Goal: Find specific page/section: Find specific page/section

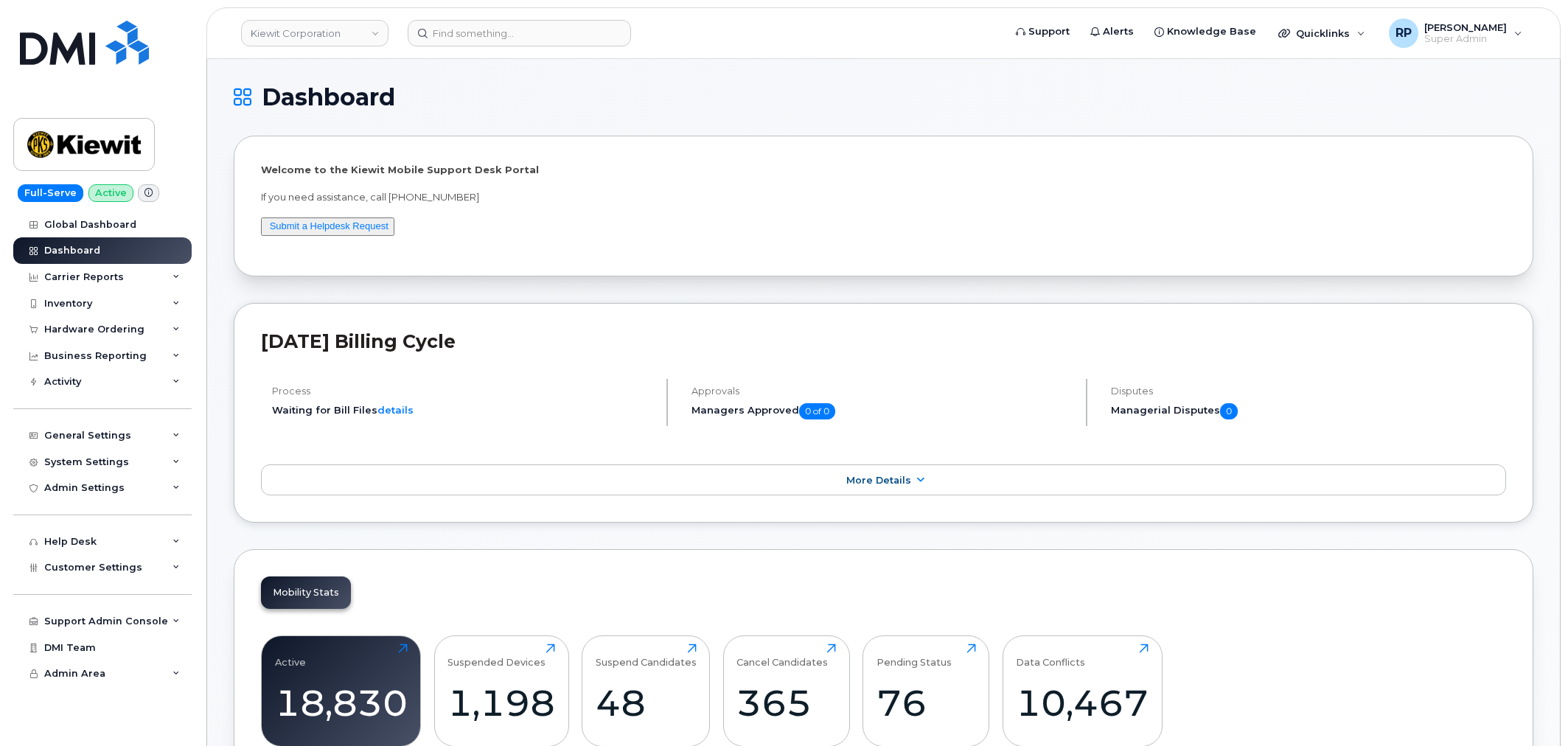
scroll to position [2146, 0]
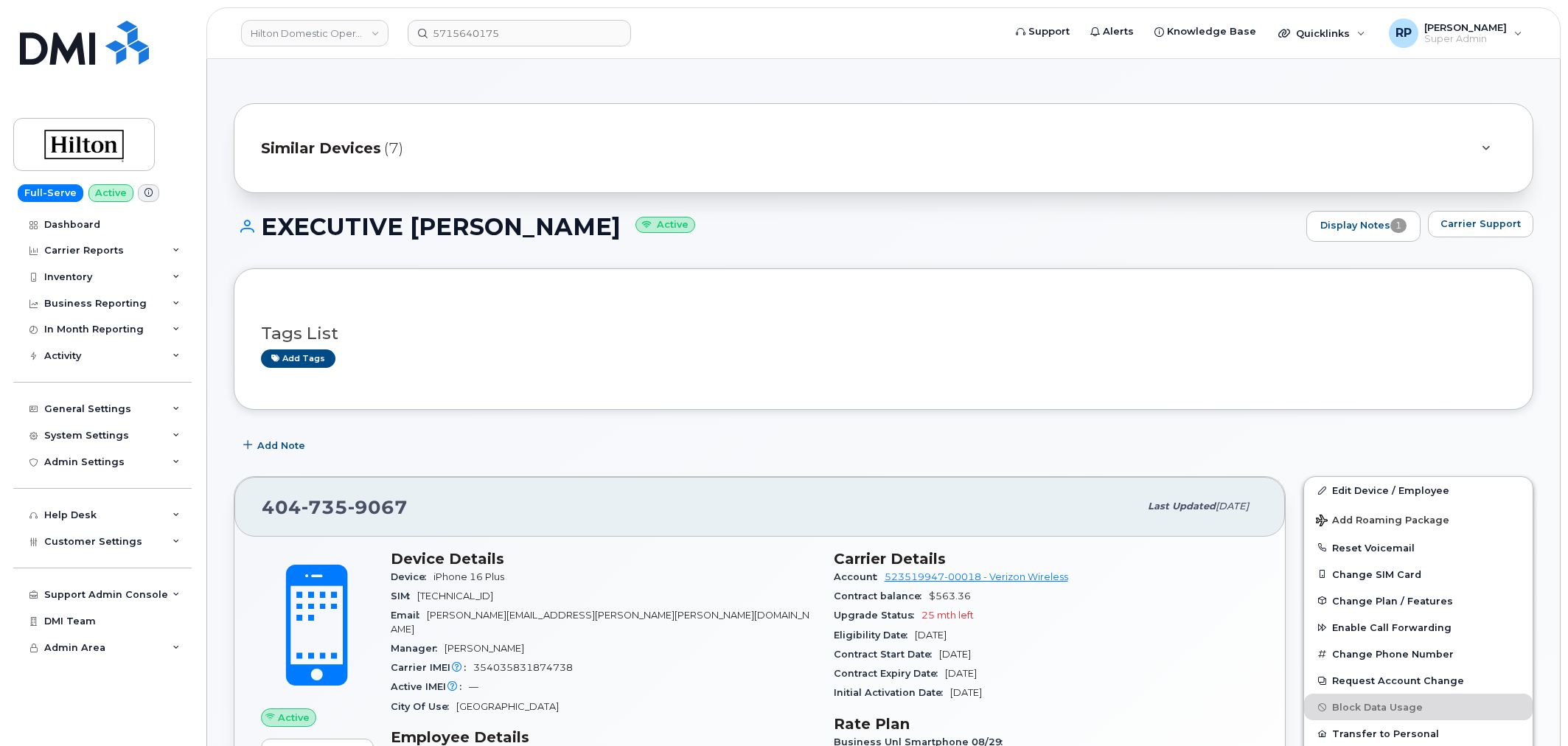
scroll to position [273, 0]
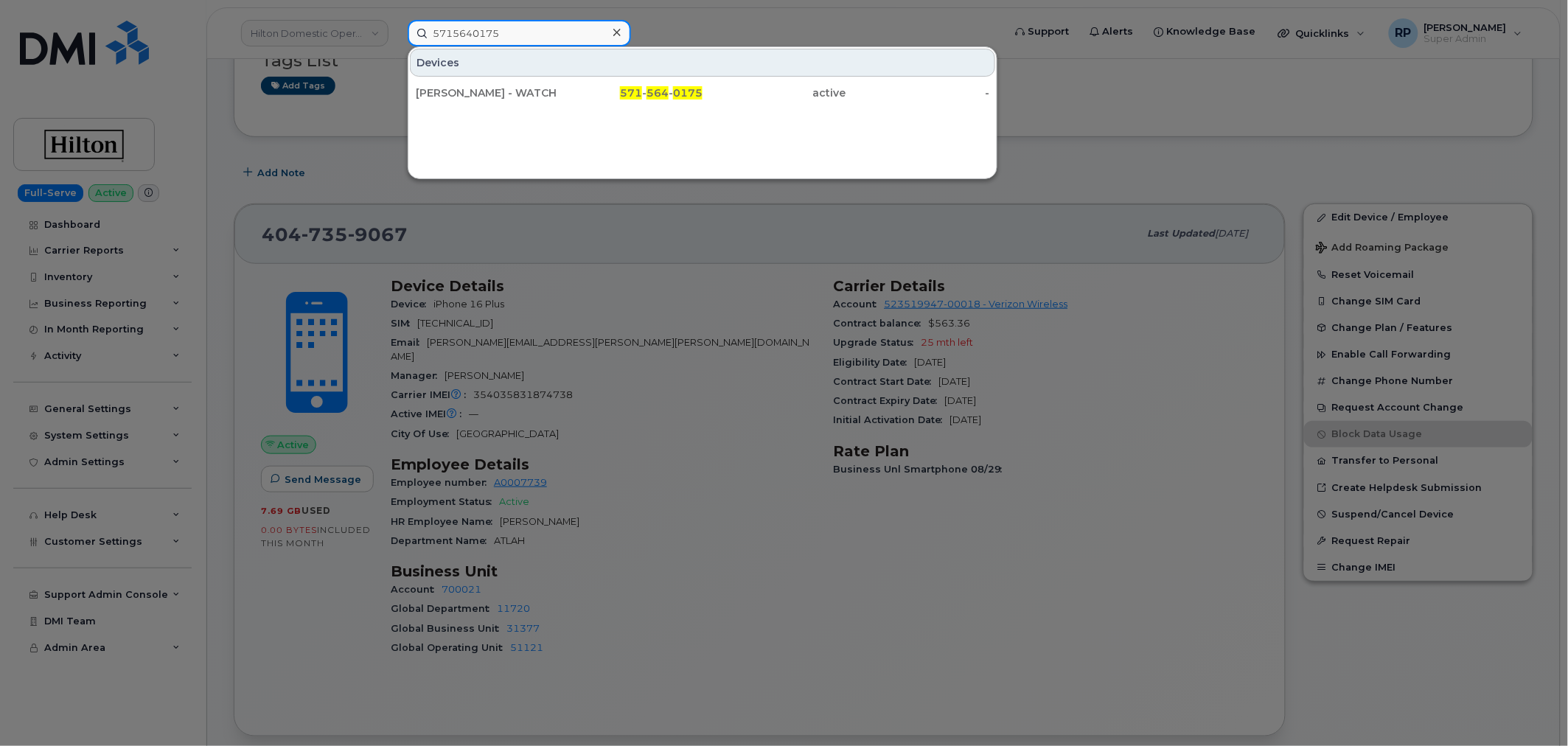
drag, startPoint x: 510, startPoint y: 32, endPoint x: 234, endPoint y: 38, distance: 276.1
click at [396, 38] on div "5715640175 Devices [PERSON_NAME] - WATCH 571 - 564 - 0175 active -" at bounding box center [700, 33] width 610 height 27
paste input "2012595530"
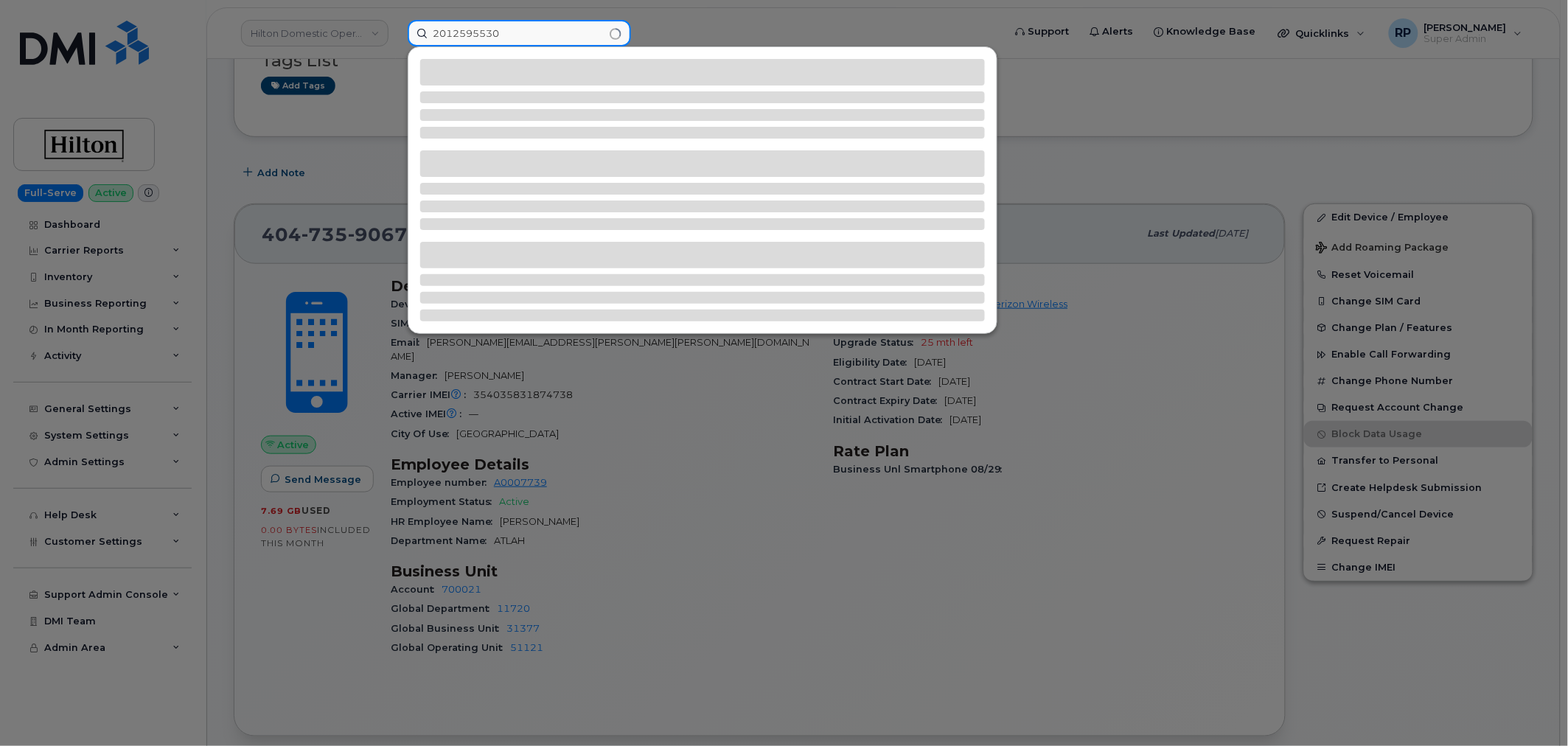
type input "2012595530"
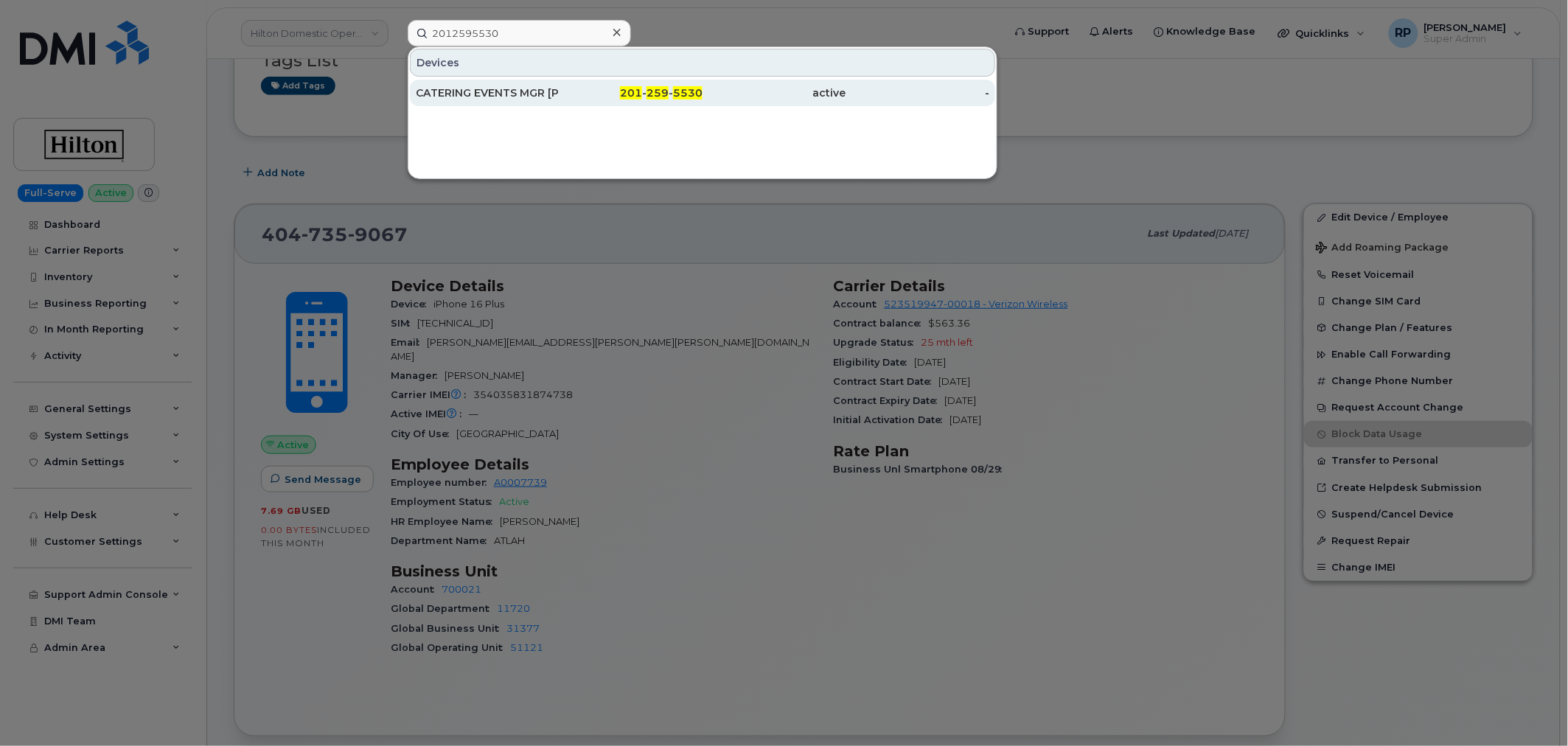
click at [504, 80] on div "CATERING EVENTS MGR BETSY RODRIGUEZ" at bounding box center [487, 93] width 144 height 27
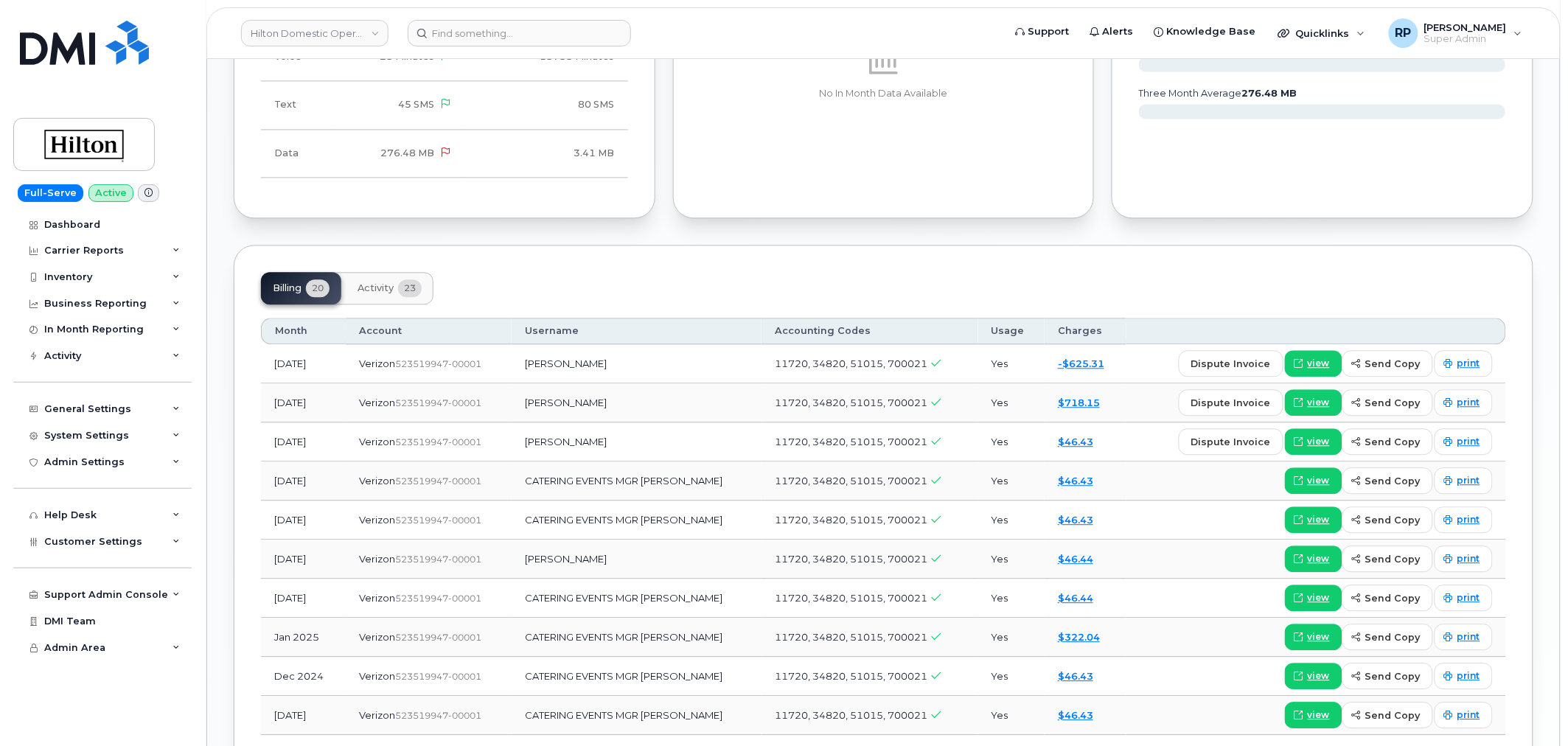
scroll to position [1217, 0]
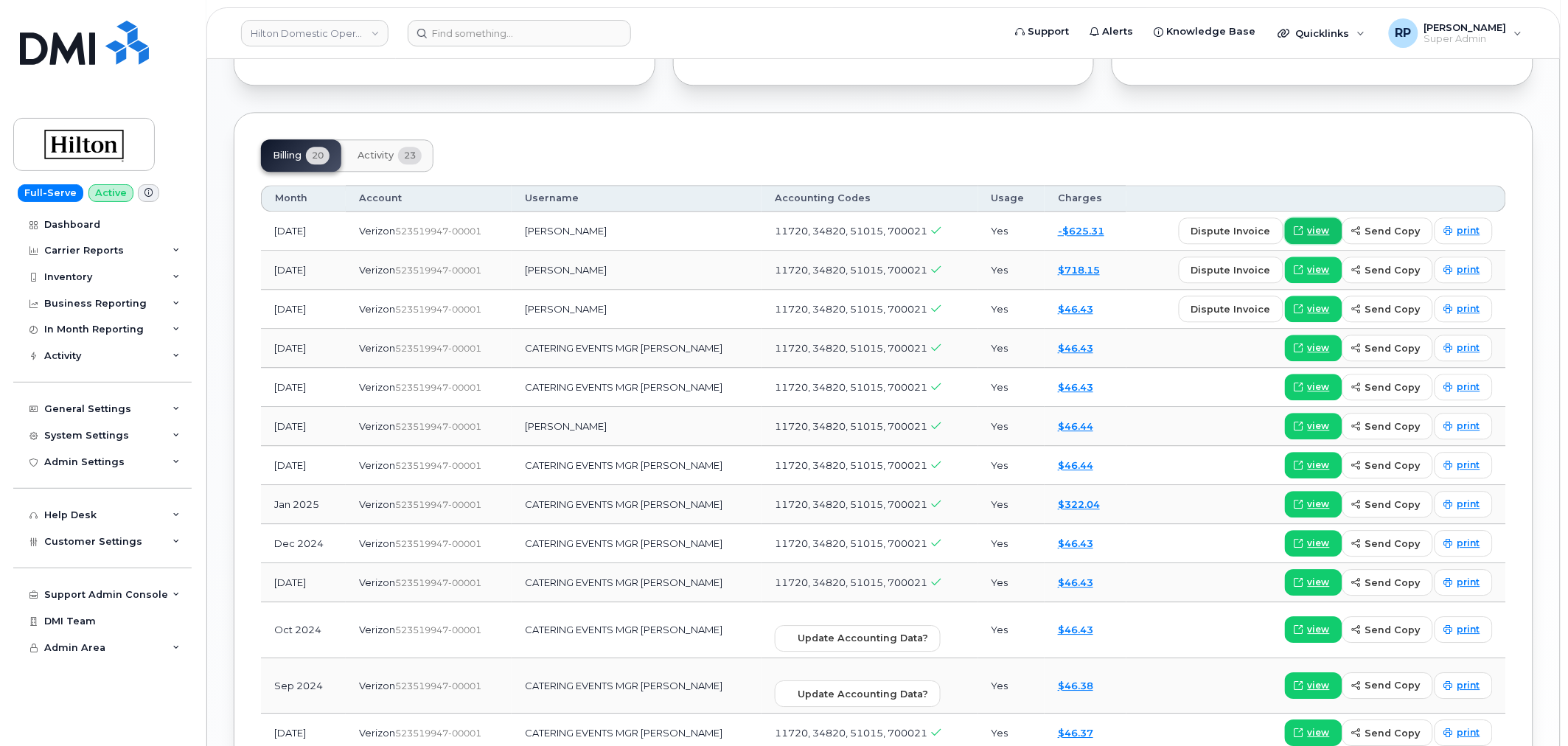
click at [1316, 224] on span "view" at bounding box center [1318, 230] width 22 height 13
click at [1312, 263] on span "view" at bounding box center [1318, 270] width 22 height 13
click at [599, 23] on input at bounding box center [519, 33] width 223 height 27
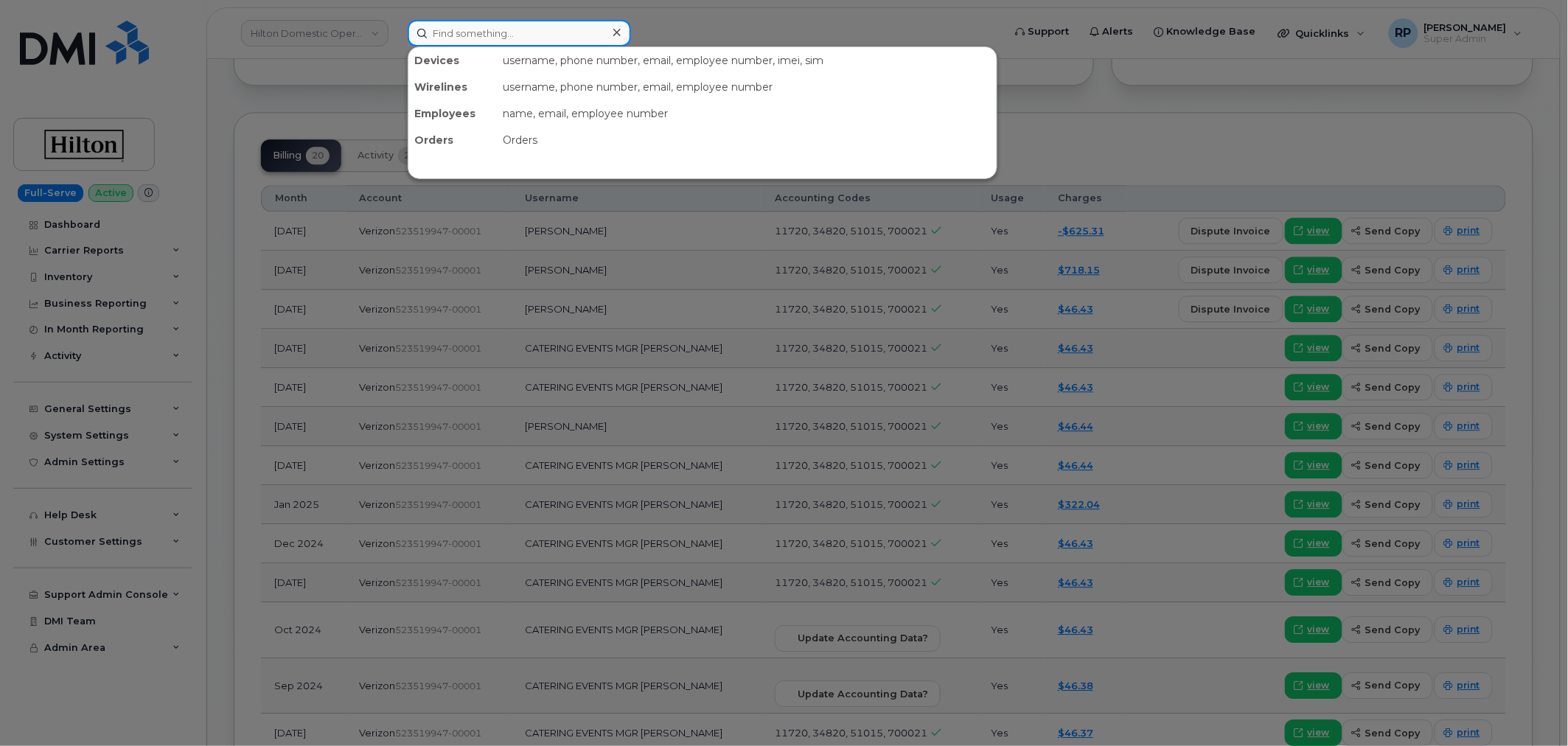
paste input "3035031554"
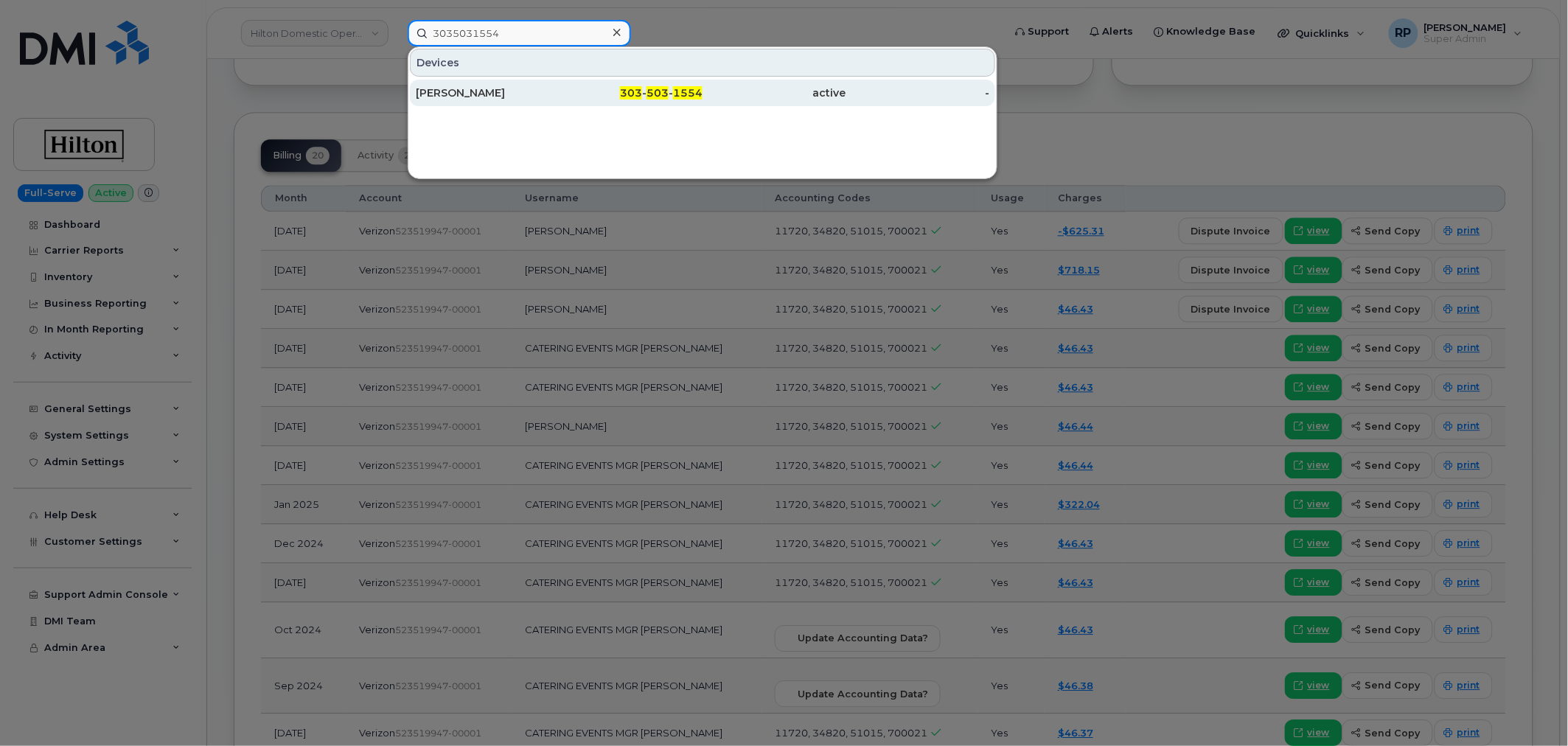
type input "3035031554"
click at [545, 91] on div "SARA WOODS" at bounding box center [487, 93] width 144 height 15
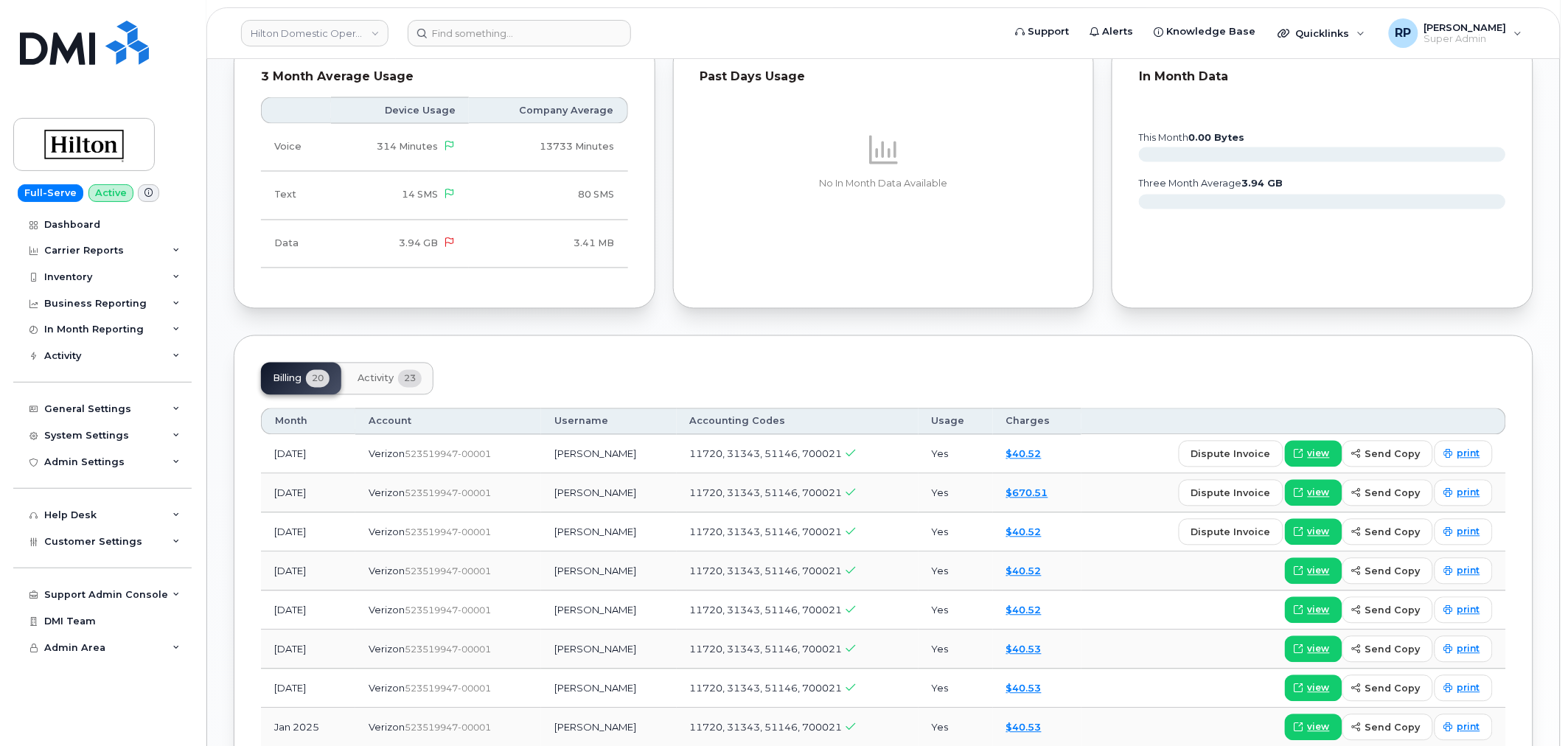
scroll to position [955, 0]
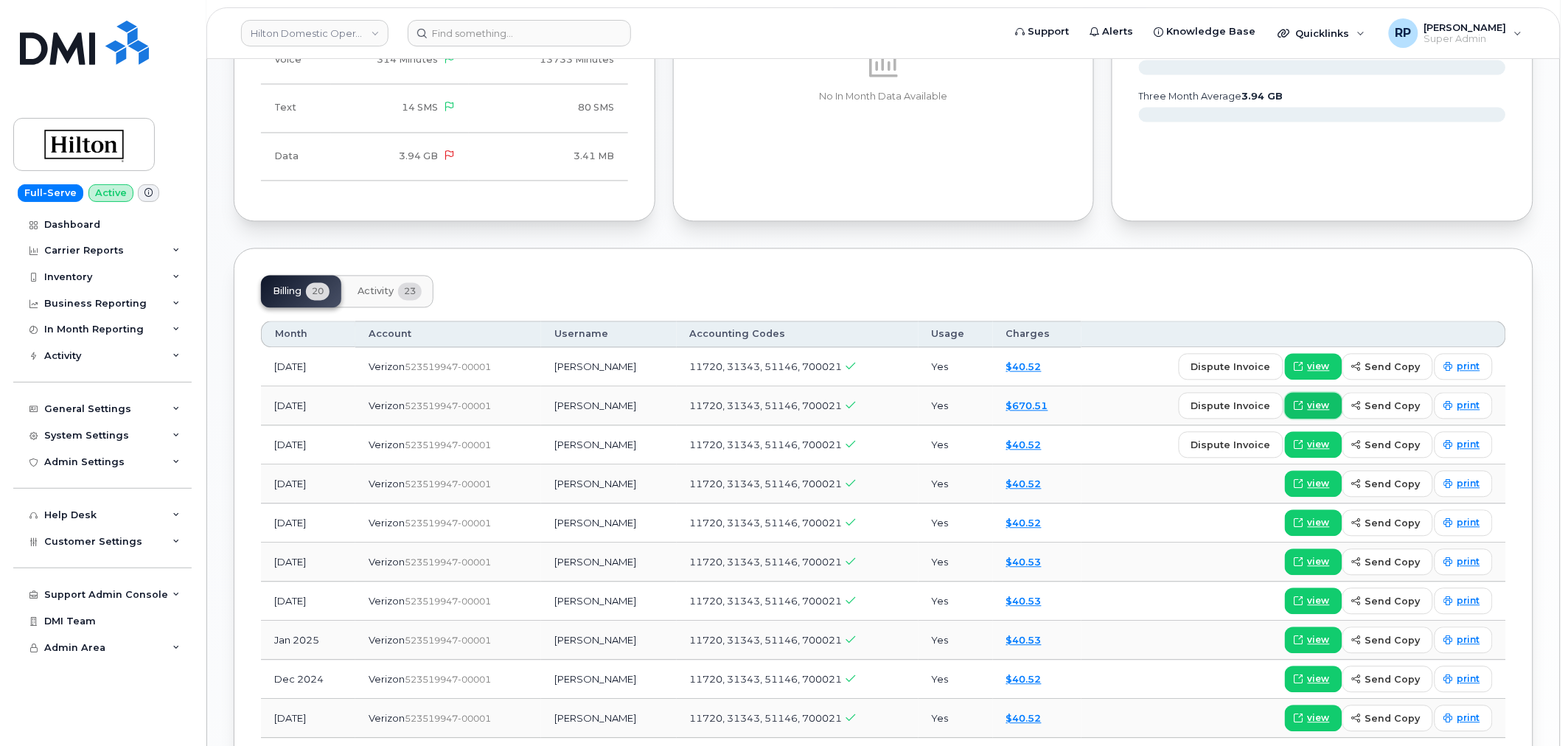
click at [1305, 399] on span at bounding box center [1299, 406] width 13 height 13
click at [585, 28] on input at bounding box center [519, 33] width 223 height 27
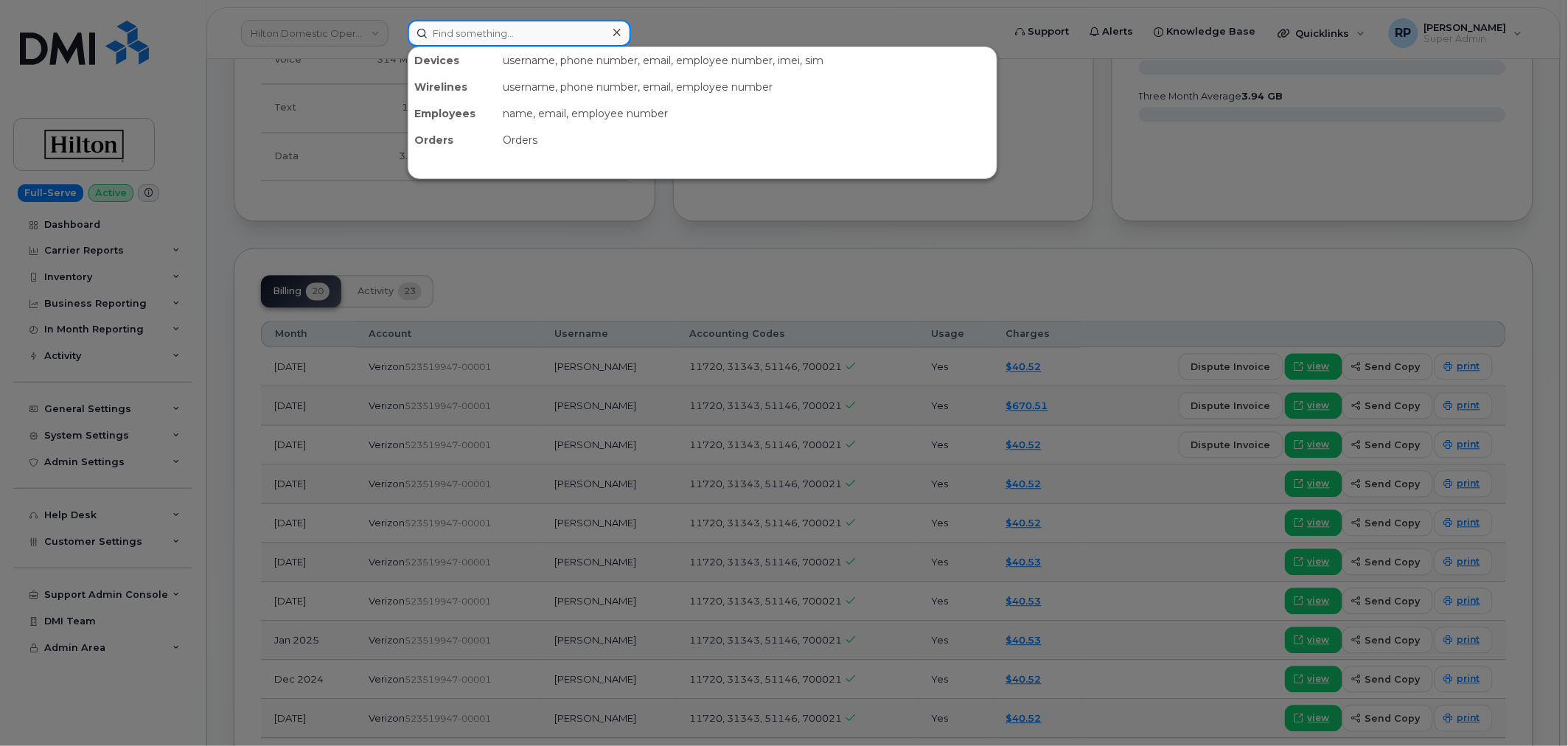
paste input "6177998111"
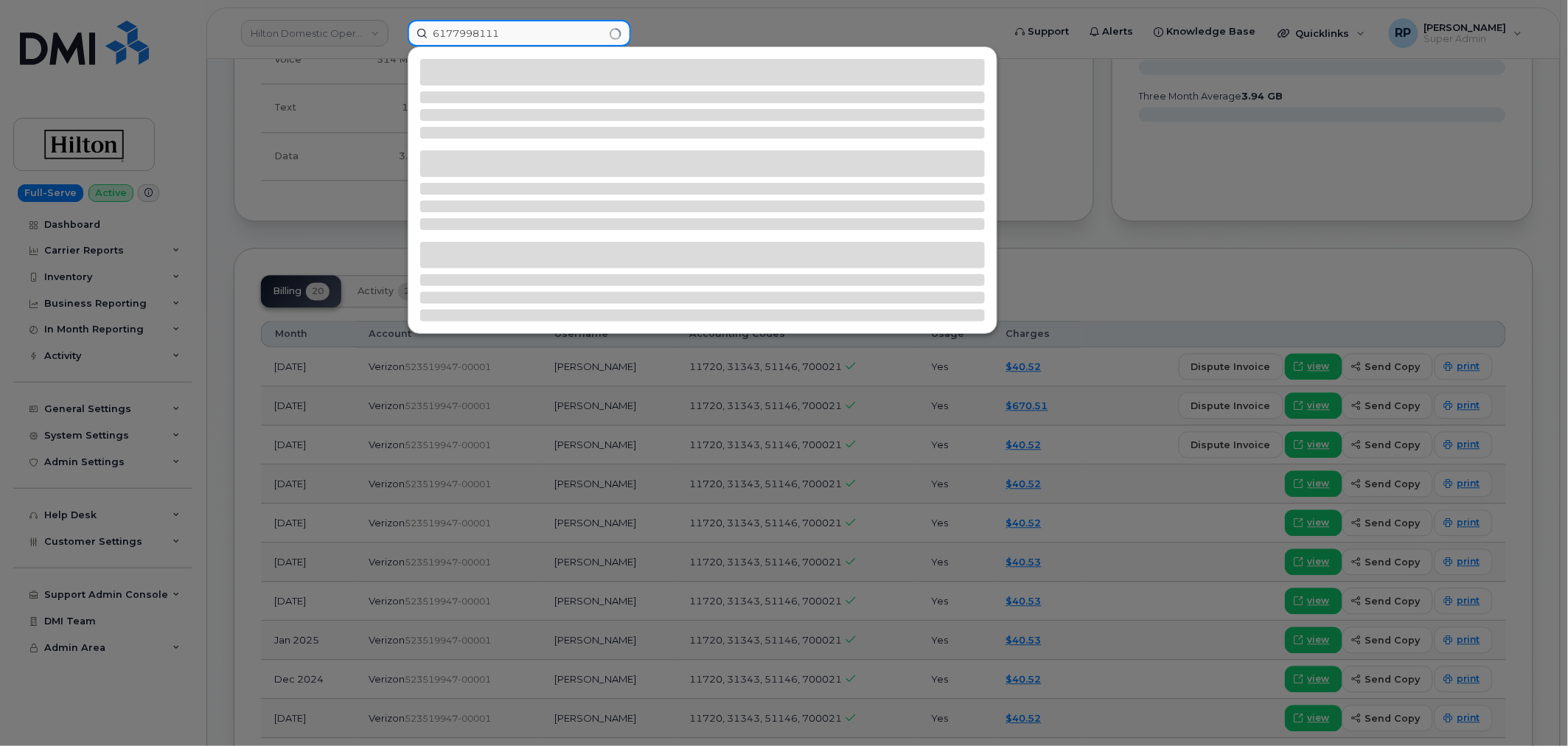
type input "6177998111"
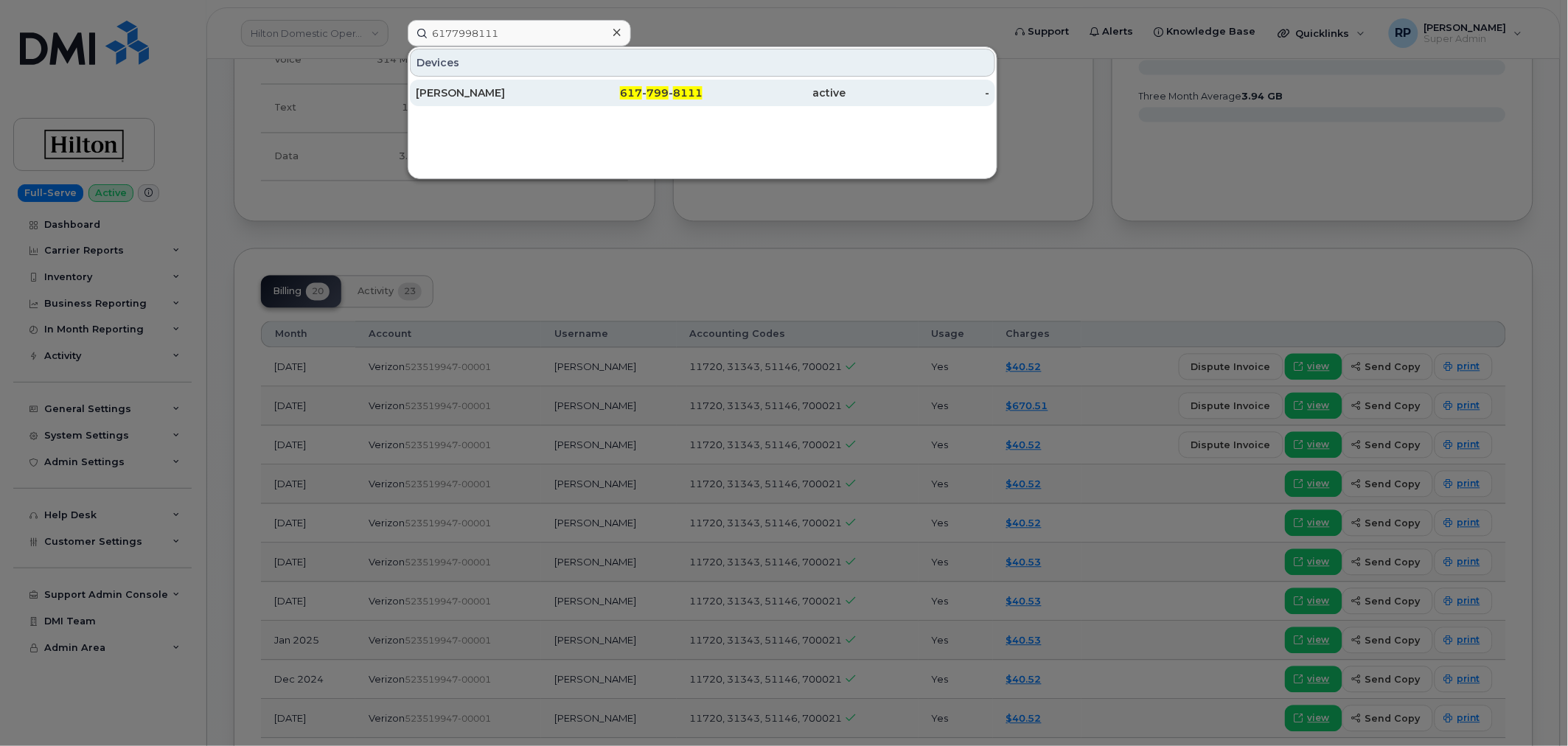
click at [659, 88] on span "799" at bounding box center [657, 93] width 22 height 13
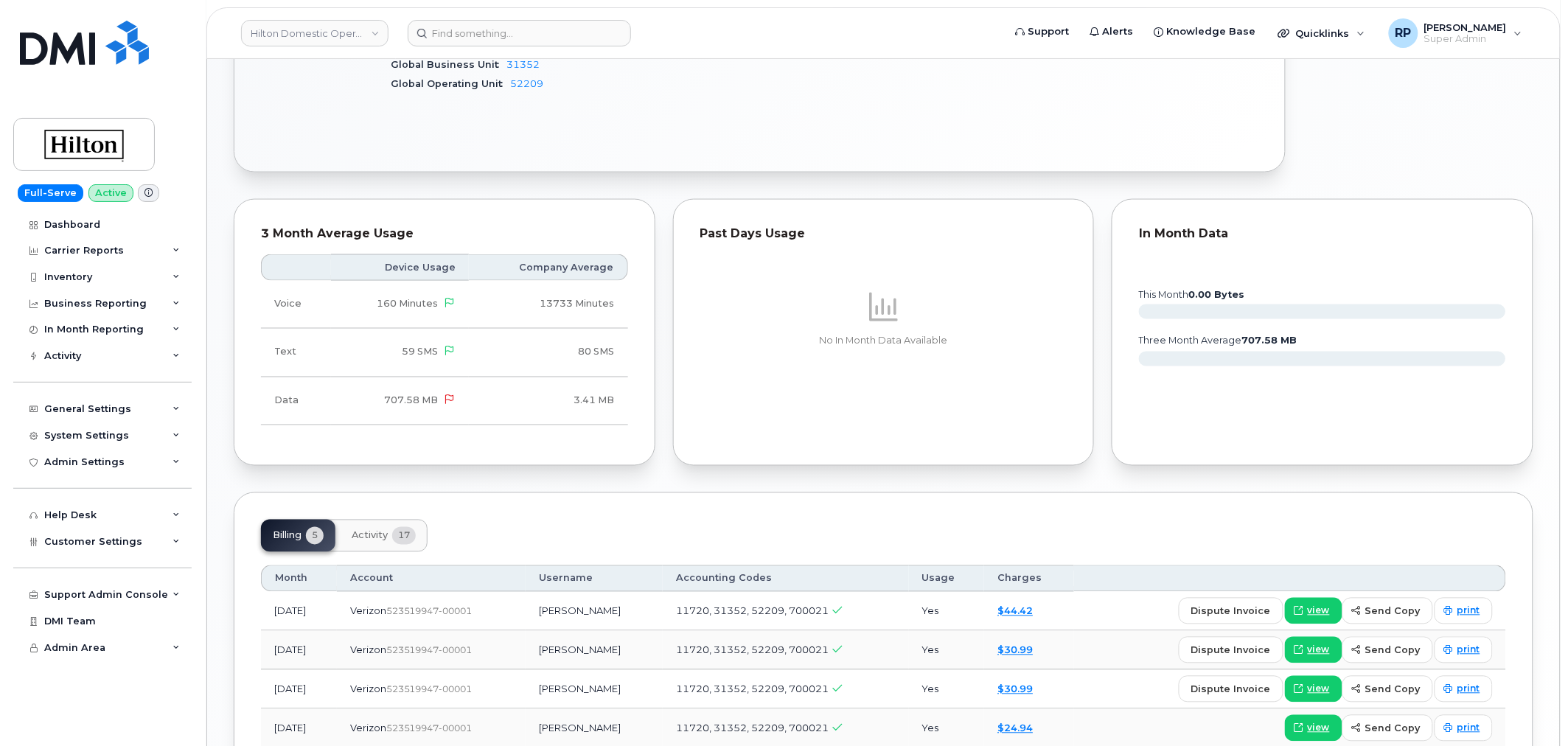
scroll to position [854, 0]
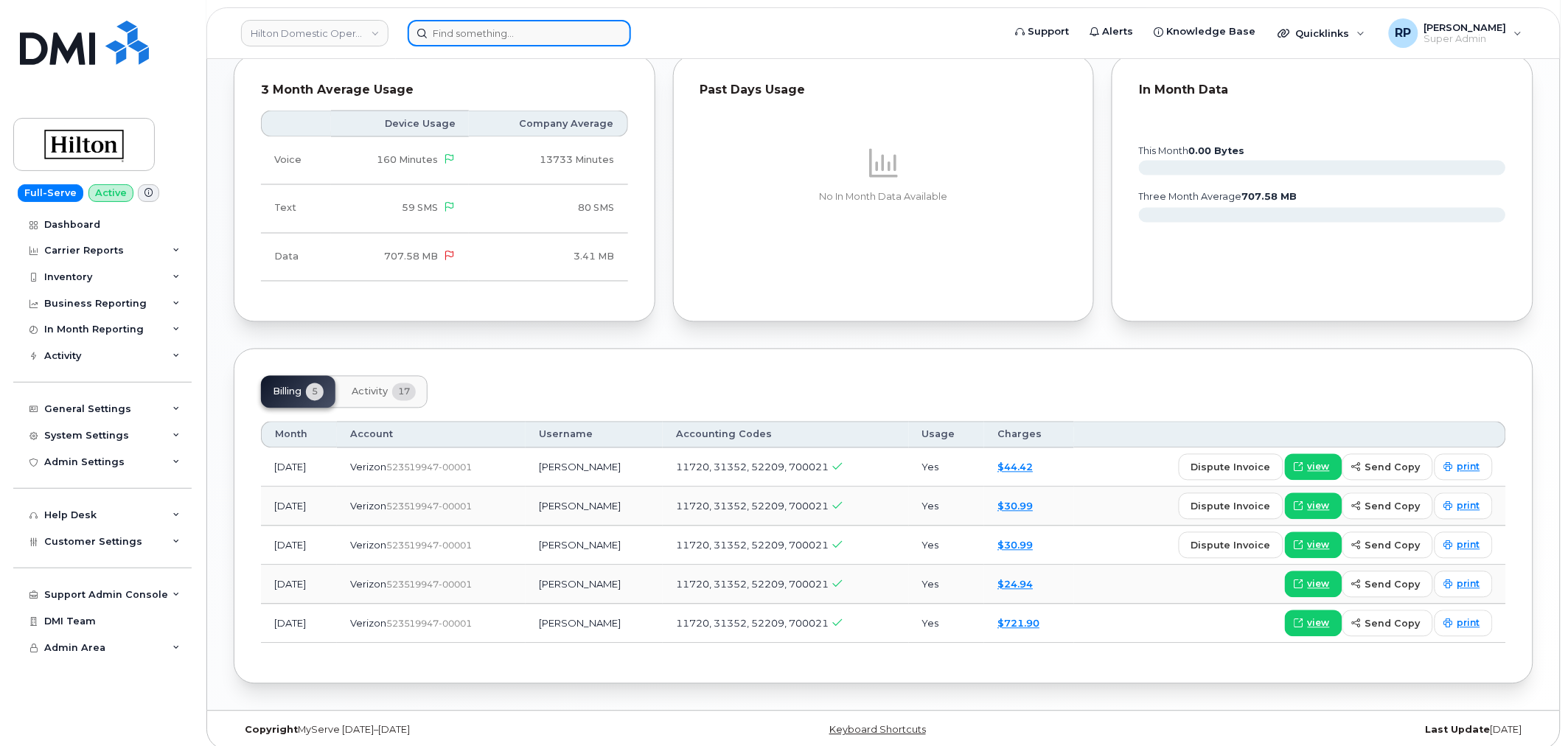
click at [570, 36] on input at bounding box center [519, 33] width 223 height 27
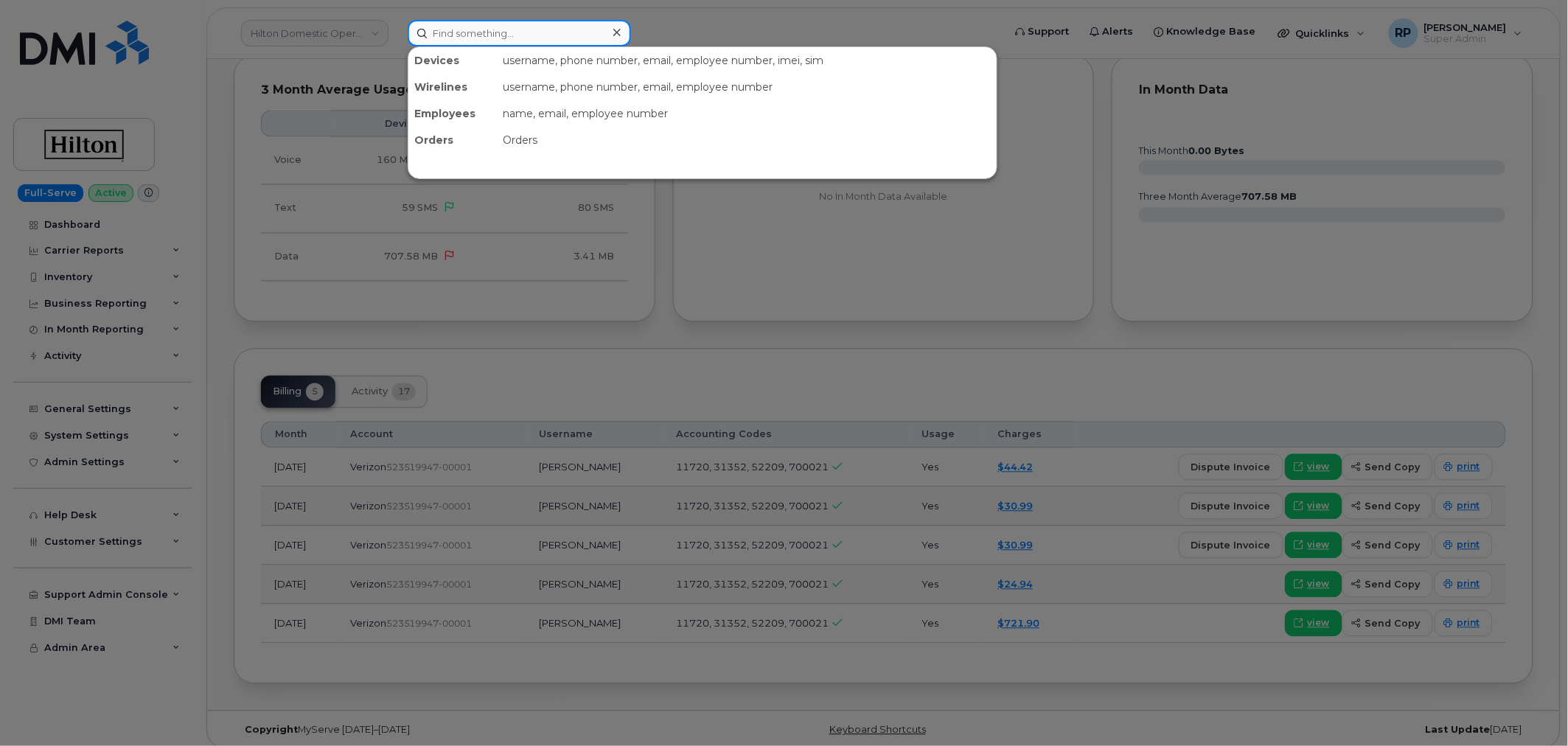
paste input "6177998111"
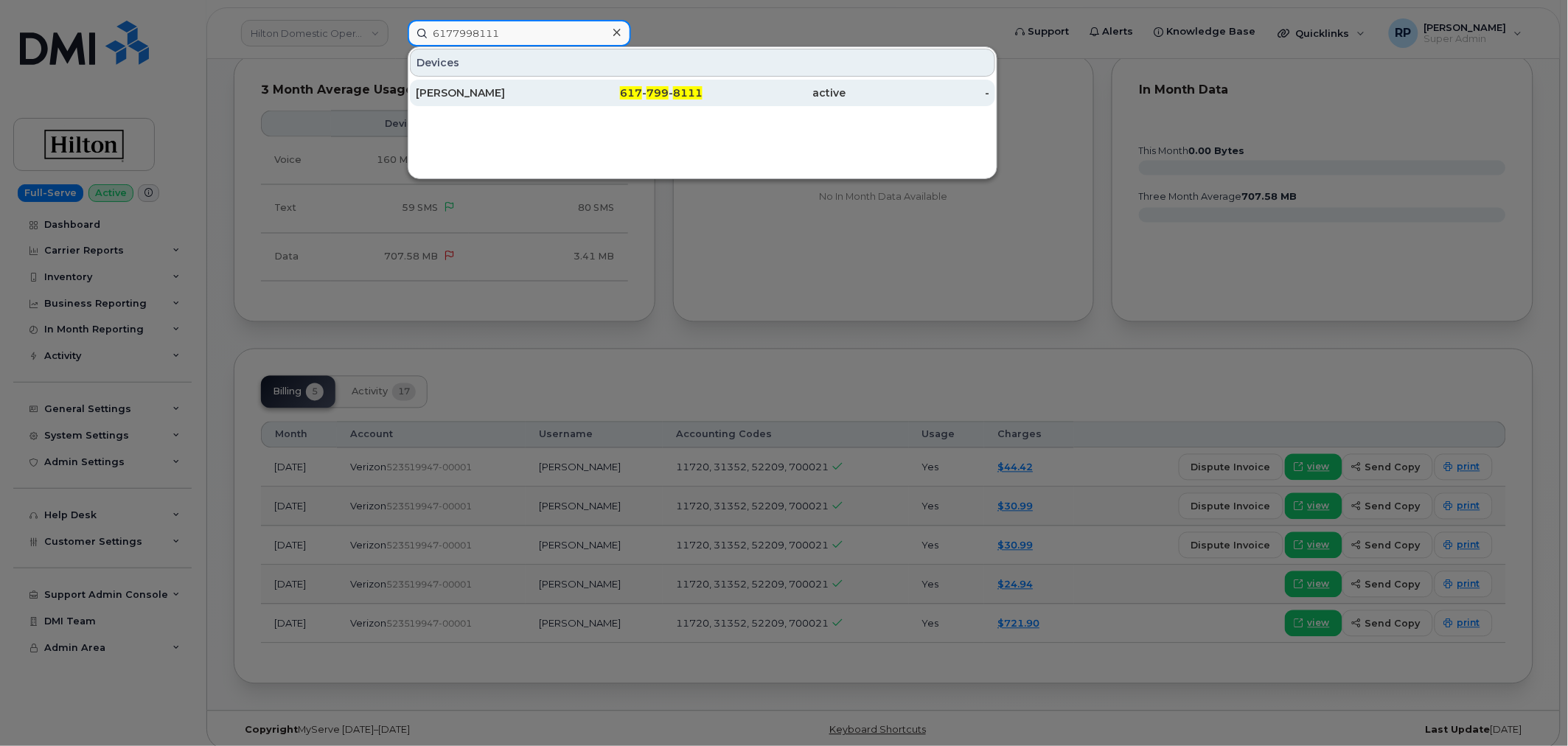
type input "6177998111"
click at [563, 92] on div "617 - 799 - 8111" at bounding box center [631, 93] width 144 height 15
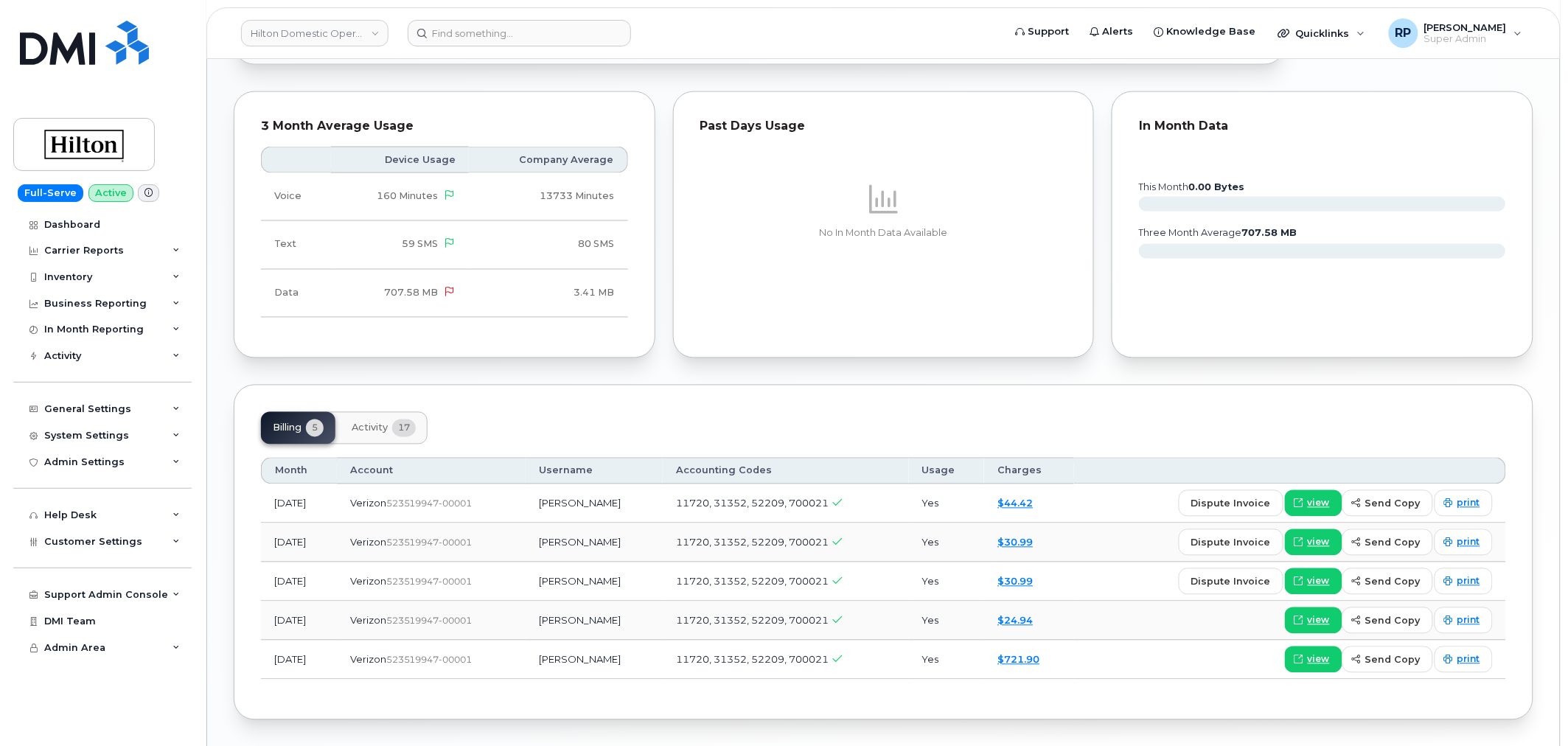
scroll to position [409, 0]
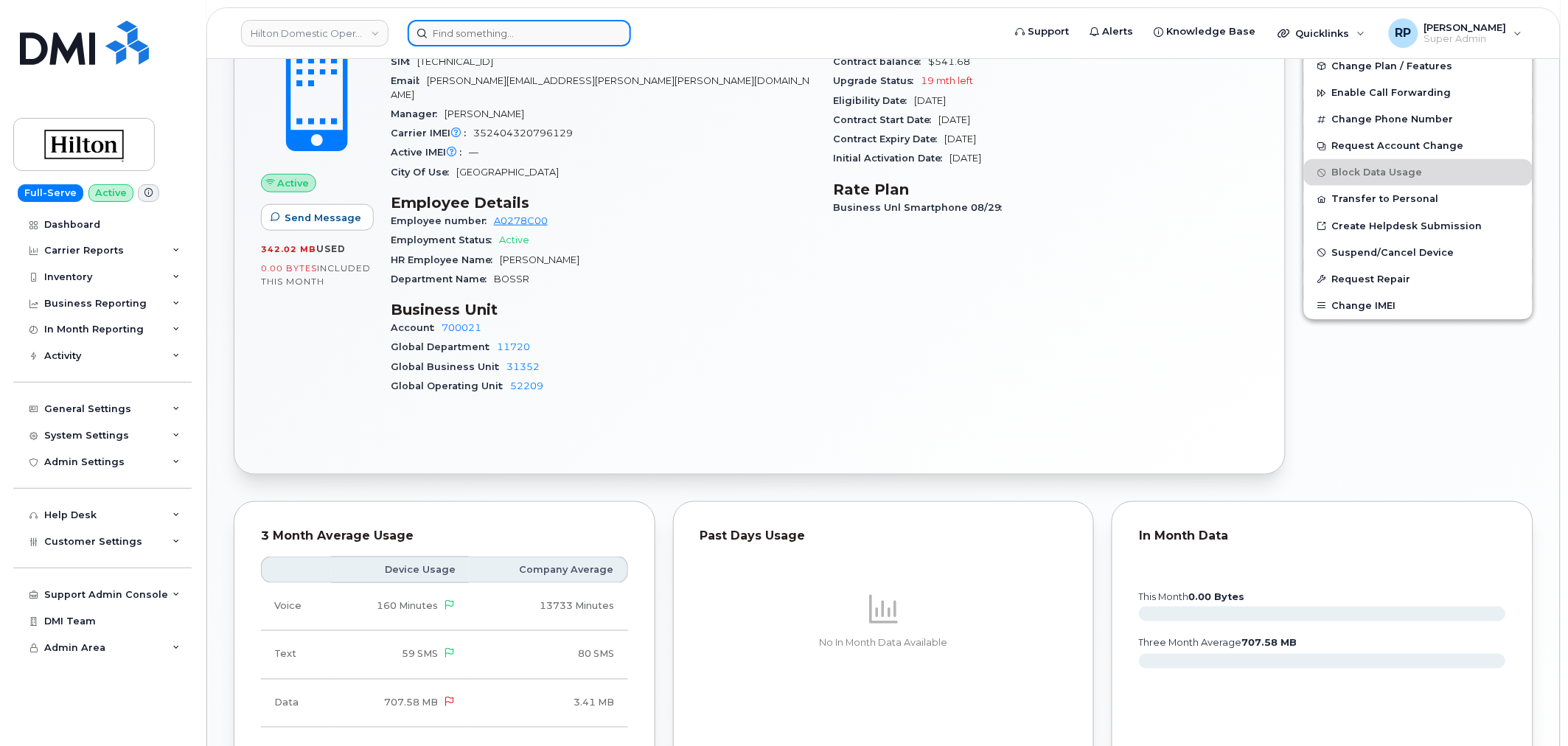
click at [535, 34] on input at bounding box center [519, 33] width 223 height 27
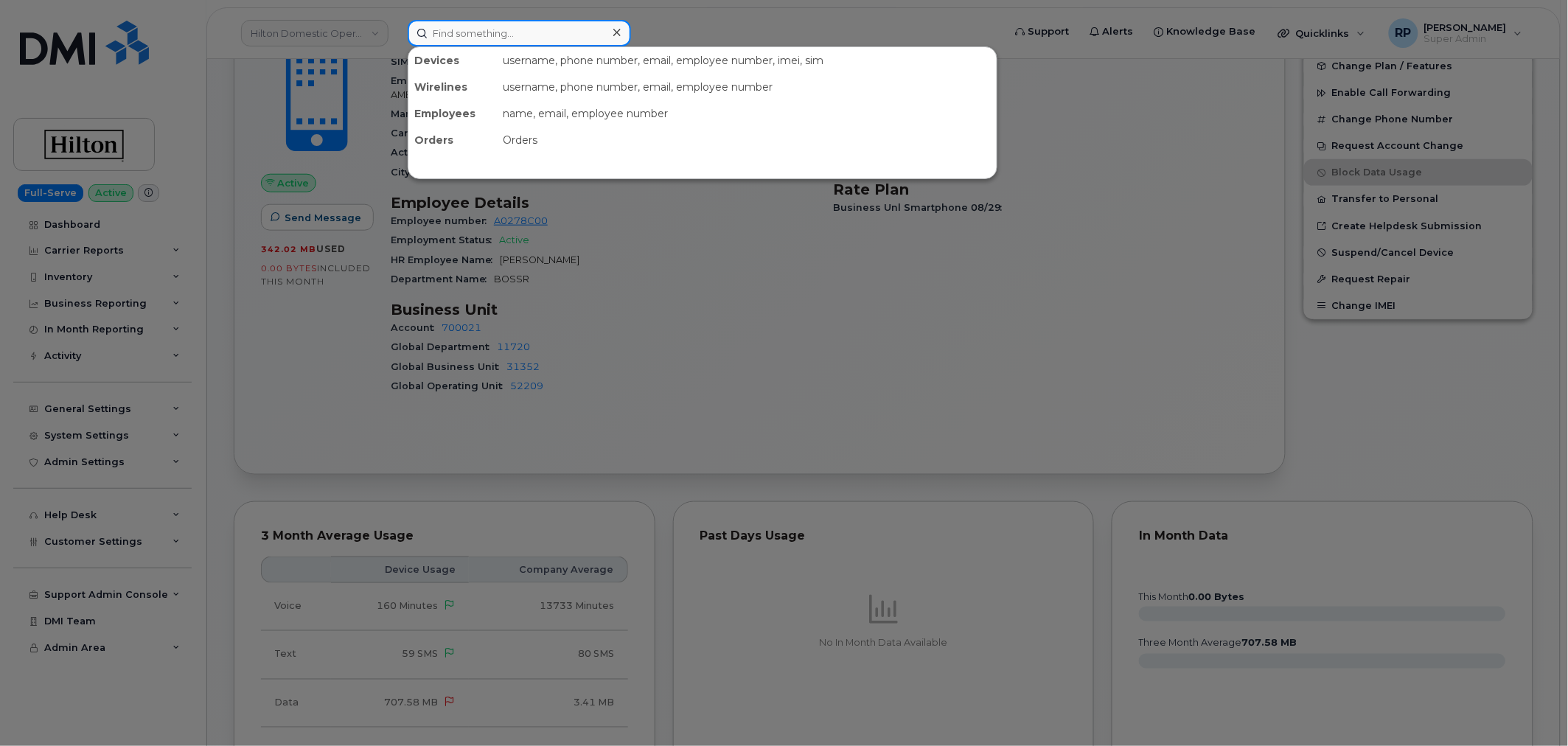
paste input "6465840812"
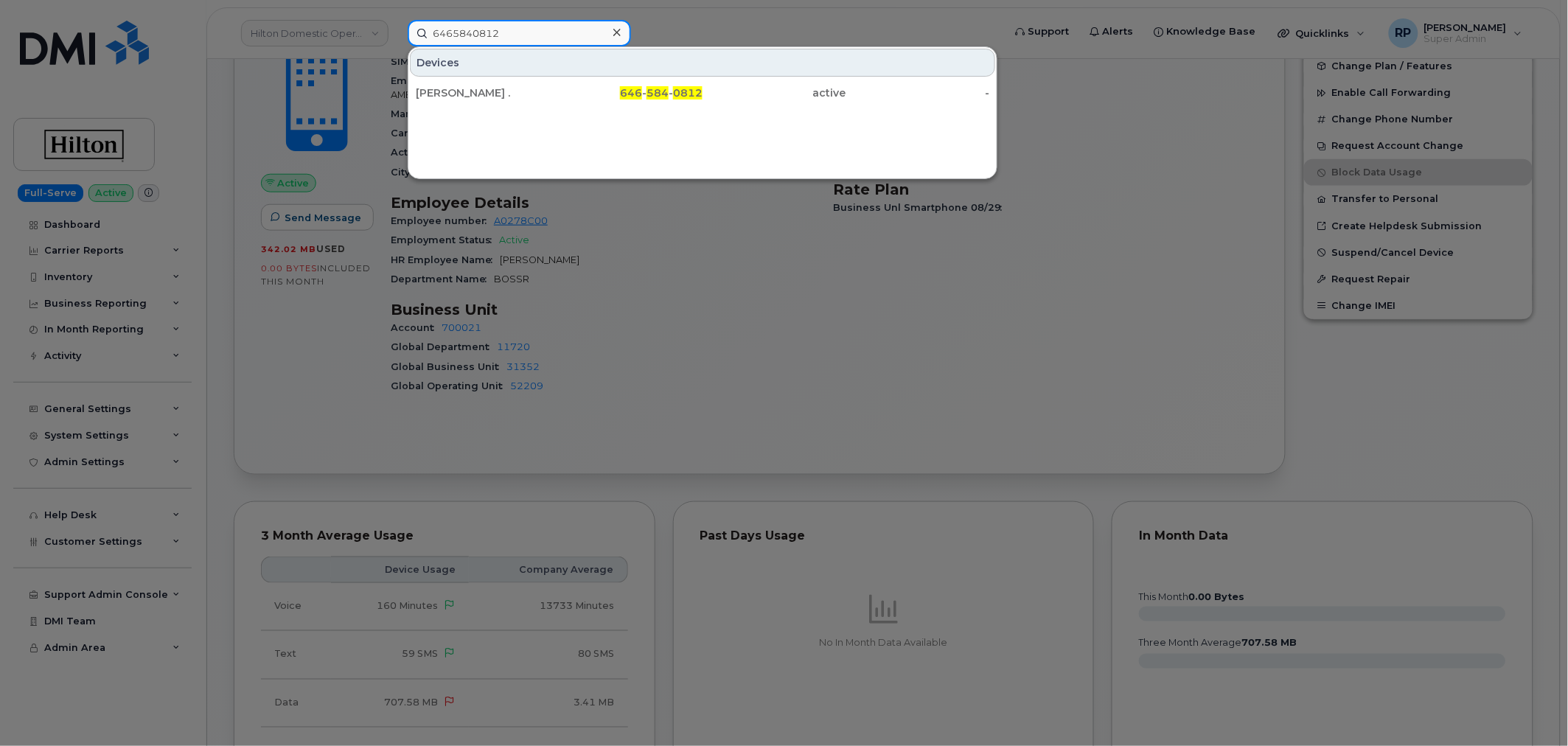
type input "6465840812"
click at [555, 106] on div "Devices [PERSON_NAME] . 646 - 584 - 0812 active -" at bounding box center [702, 113] width 589 height 133
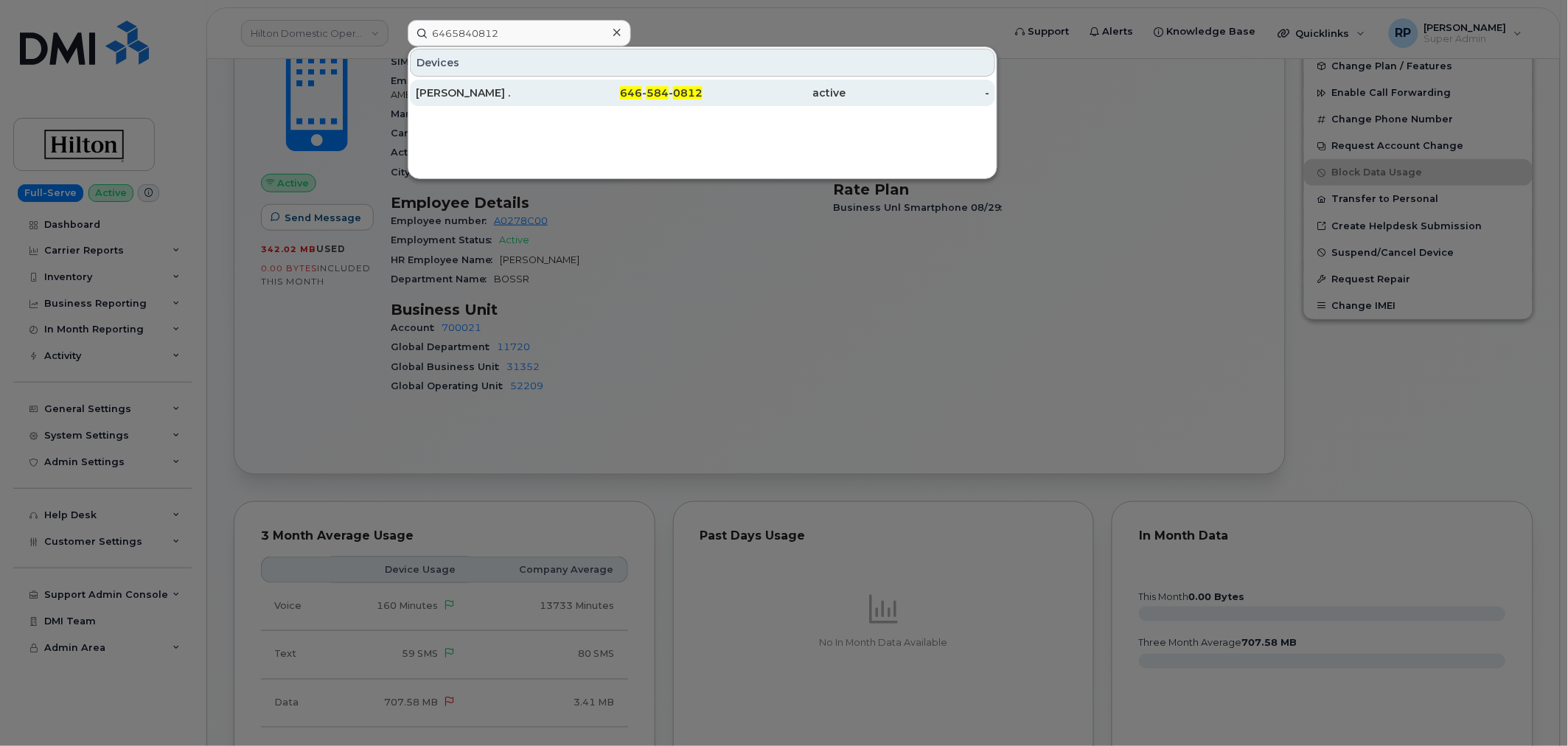
click at [555, 94] on div "[PERSON_NAME] ." at bounding box center [487, 93] width 144 height 15
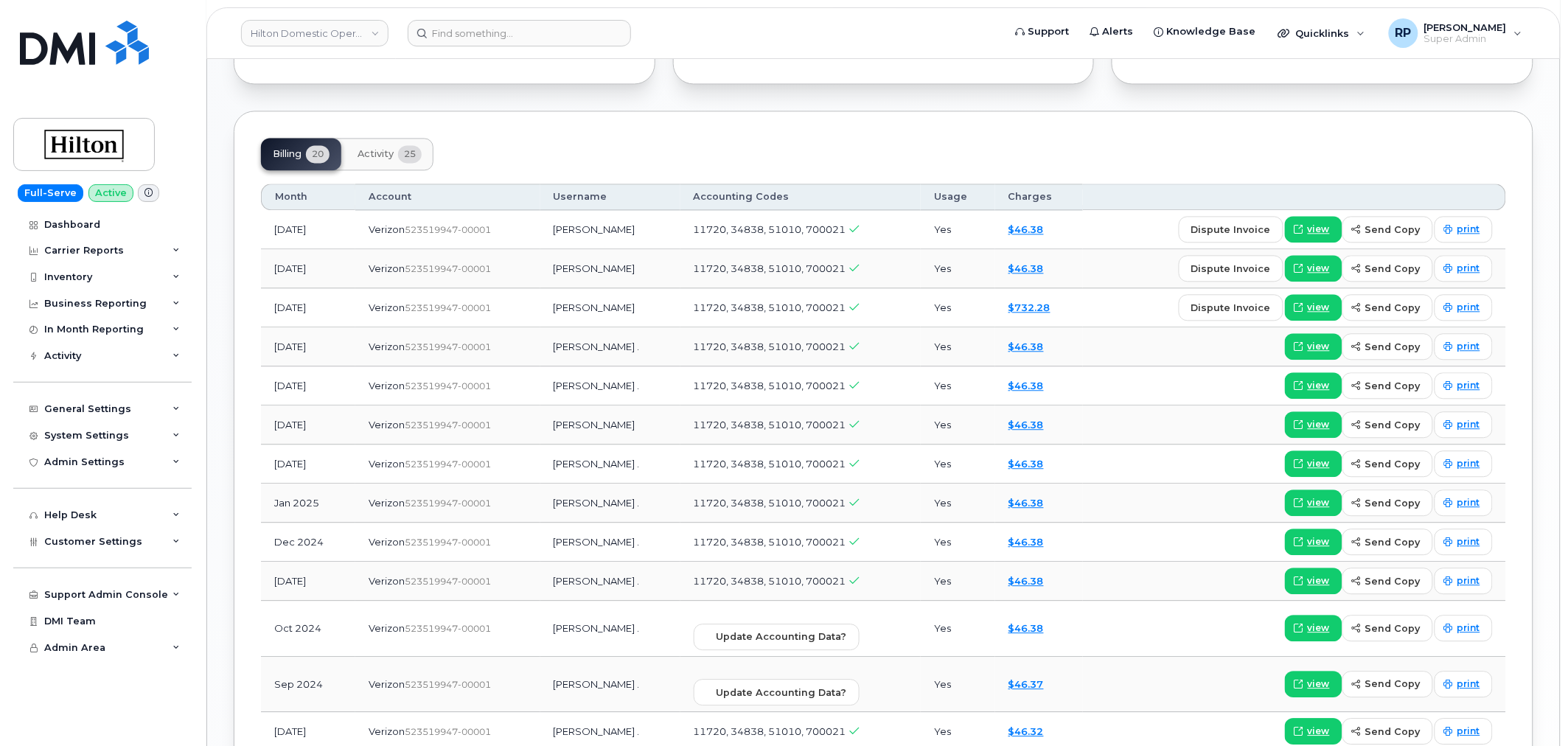
scroll to position [1091, 0]
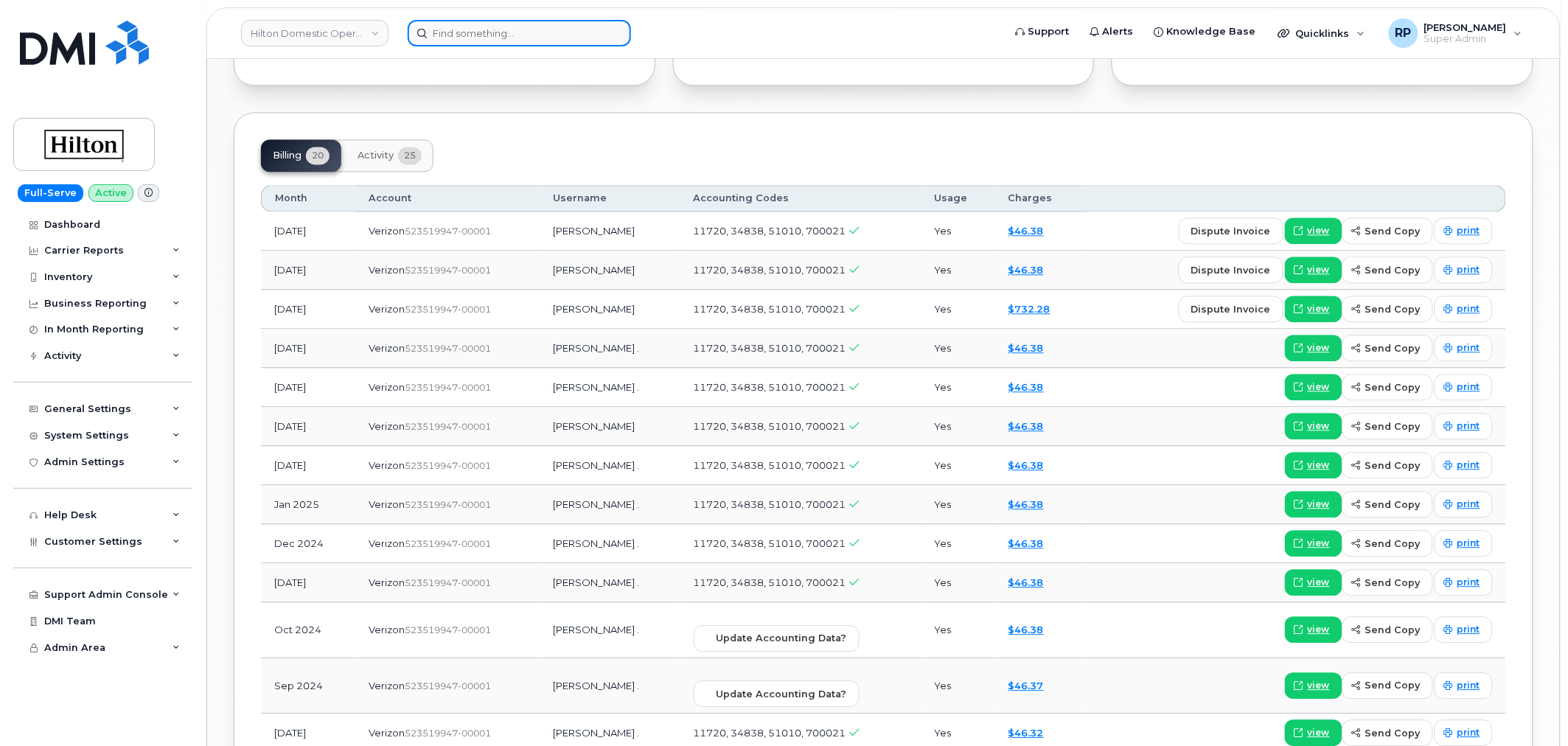
click at [518, 32] on input at bounding box center [519, 33] width 223 height 27
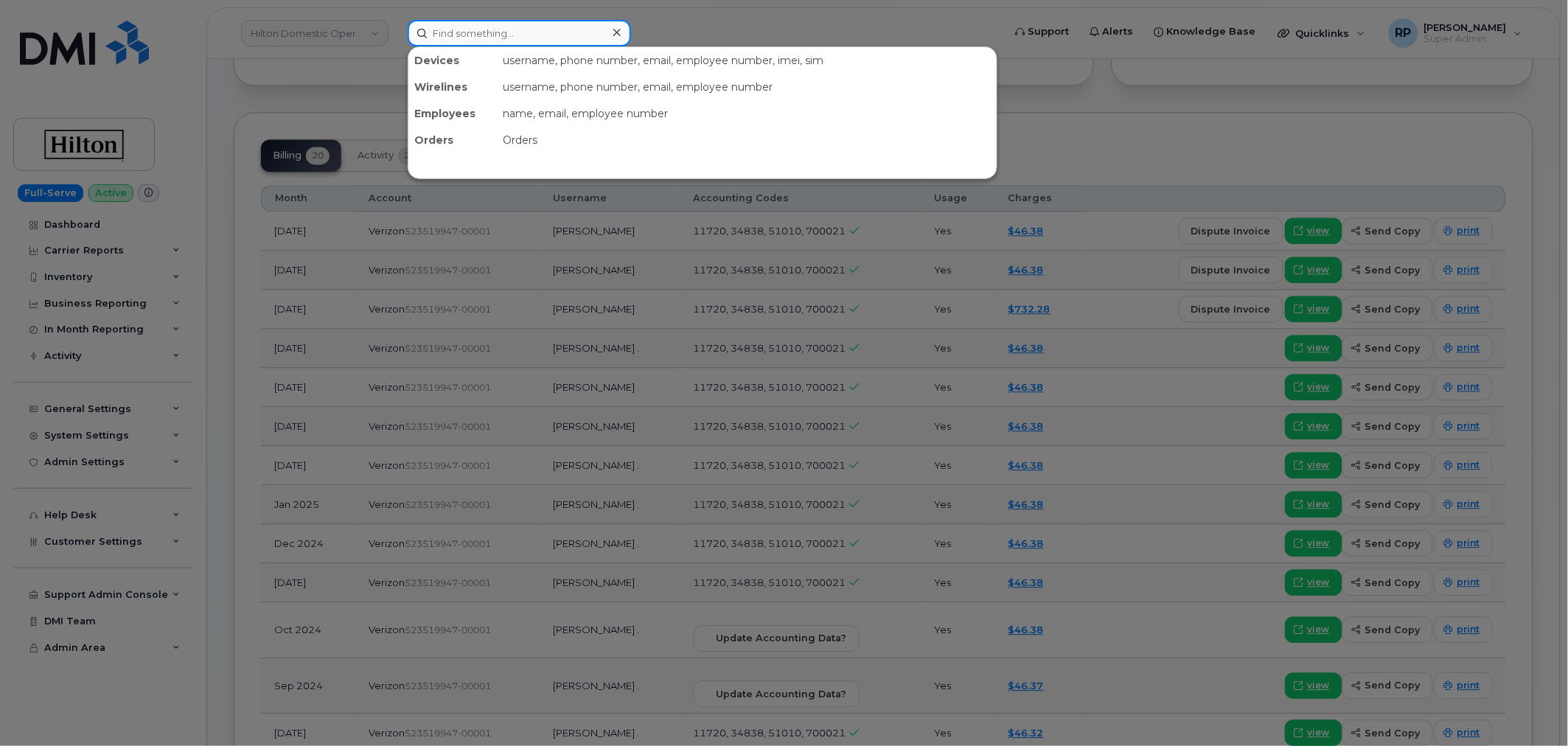
paste input "9542246332"
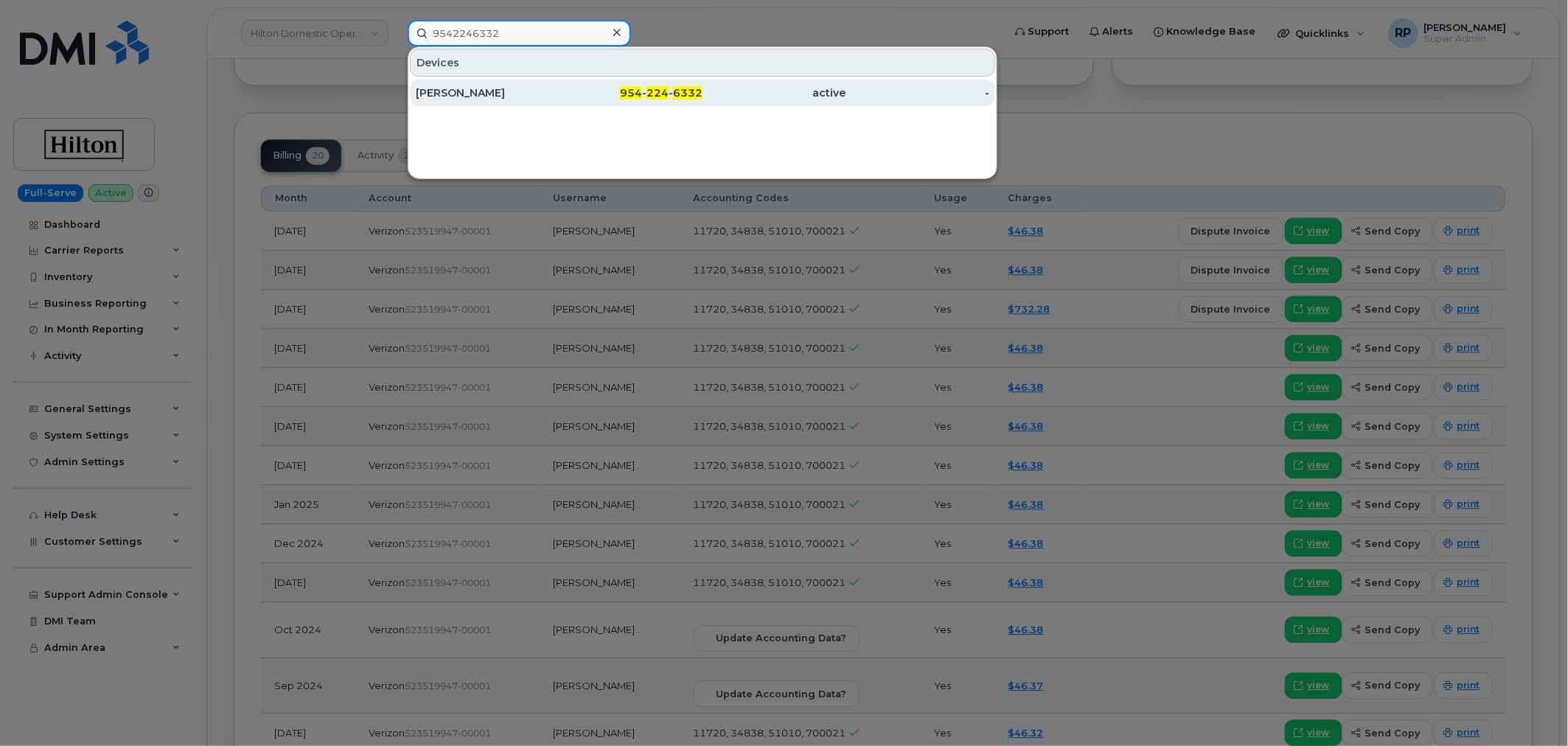
type input "9542246332"
click at [560, 96] on div "954 - 224 - 6332" at bounding box center [631, 93] width 144 height 15
